Goal: Navigation & Orientation: Go to known website

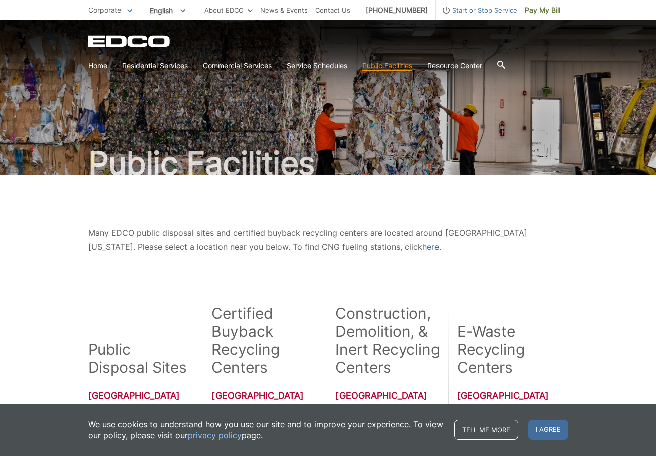
click at [113, 12] on span "Corporate" at bounding box center [104, 10] width 33 height 9
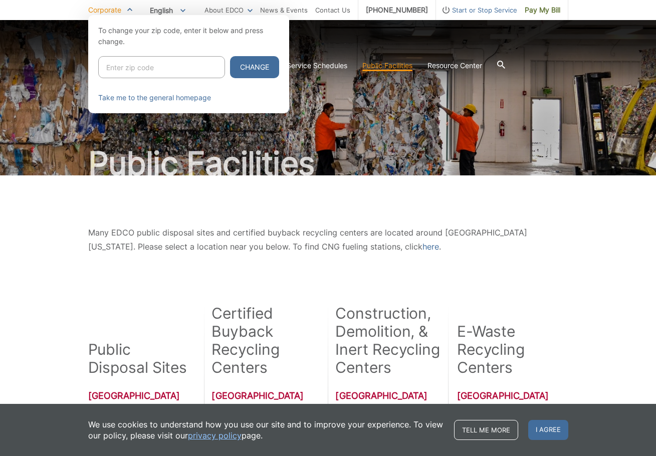
click at [124, 61] on input "Enter zip code" at bounding box center [161, 67] width 127 height 22
paste input "92028"
type input "92028"
click at [252, 71] on button "Change" at bounding box center [254, 67] width 49 height 22
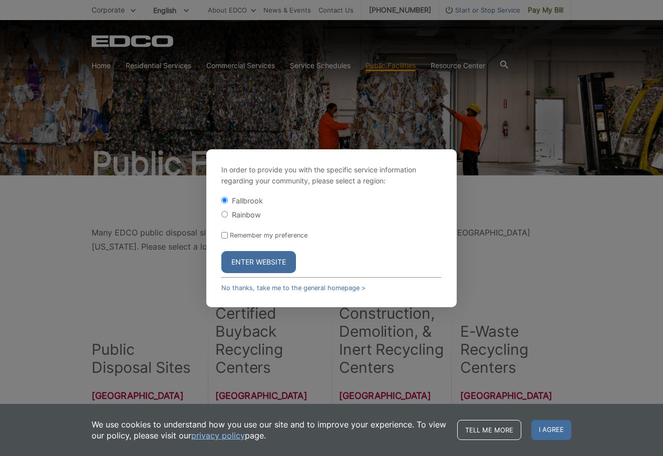
click at [255, 260] on button "Enter Website" at bounding box center [258, 262] width 75 height 22
